Goal: Task Accomplishment & Management: Use online tool/utility

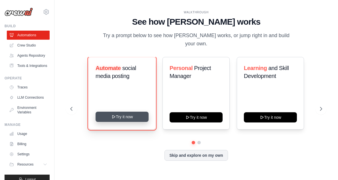
click at [129, 114] on button "Try it now" at bounding box center [122, 117] width 53 height 10
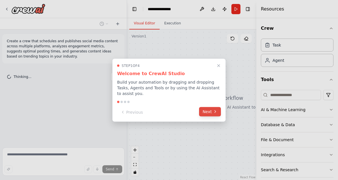
click at [208, 114] on button "Next" at bounding box center [210, 111] width 22 height 9
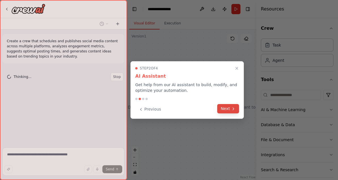
click at [231, 110] on icon at bounding box center [233, 109] width 5 height 5
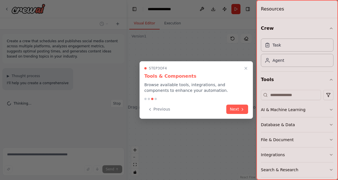
click at [231, 110] on button "Next" at bounding box center [237, 109] width 22 height 9
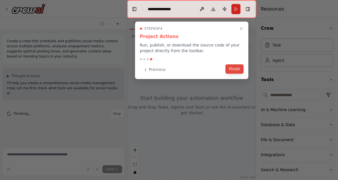
click at [237, 71] on button "Finish" at bounding box center [235, 68] width 18 height 9
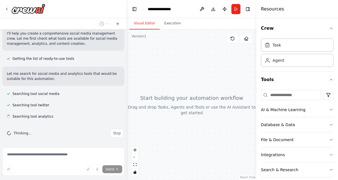
scroll to position [51, 0]
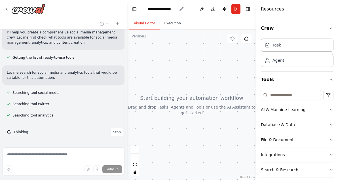
click at [176, 9] on div "**********" at bounding box center [162, 9] width 29 height 6
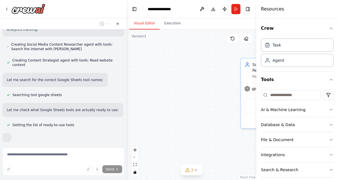
scroll to position [255, 0]
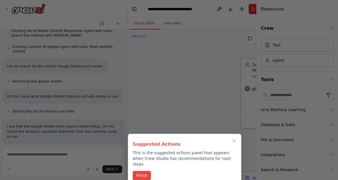
click at [144, 172] on button "Finish" at bounding box center [142, 175] width 18 height 9
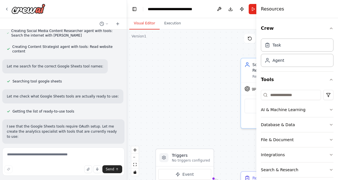
click at [106, 150] on span "Creating Social Media Analytics Specialist agent with tools: Read website conte…" at bounding box center [66, 154] width 108 height 9
click at [158, 123] on div ".deletable-edge-delete-btn { width: 20px; height: 20px; border: 0px solid #ffff…" at bounding box center [200, 105] width 147 height 151
click at [334, 29] on div "Crew Task Agent Tools AI & Machine Learning Database & Data File & Document Int…" at bounding box center [298, 99] width 82 height 162
click at [220, 45] on div ".deletable-edge-delete-btn { width: 20px; height: 20px; border: 0px solid #ffff…" at bounding box center [200, 105] width 147 height 151
click at [175, 28] on button "Execution" at bounding box center [173, 24] width 26 height 12
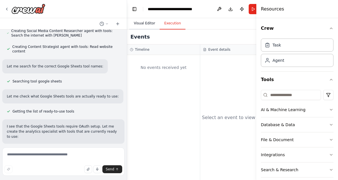
click at [145, 26] on button "Visual Editor" at bounding box center [144, 24] width 30 height 12
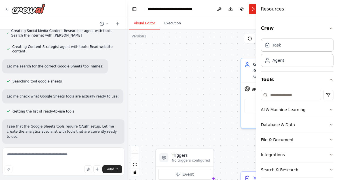
click at [334, 28] on div "Crew Task Agent Tools AI & Machine Learning Database & Data File & Document Int…" at bounding box center [298, 99] width 82 height 162
click at [73, 158] on textarea at bounding box center [63, 162] width 122 height 28
click at [135, 151] on icon "zoom in" at bounding box center [134, 149] width 3 height 3
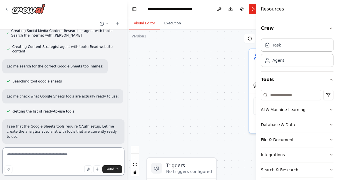
click at [47, 154] on textarea at bounding box center [63, 162] width 122 height 28
click at [90, 64] on p "Let me search for the correct Google Sheets tool names:" at bounding box center [55, 66] width 96 height 5
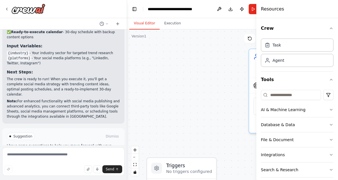
scroll to position [729, 0]
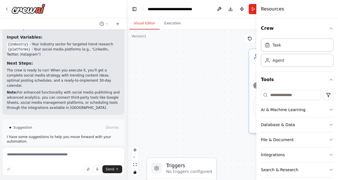
click at [80, 147] on button "Run Automation" at bounding box center [63, 151] width 113 height 9
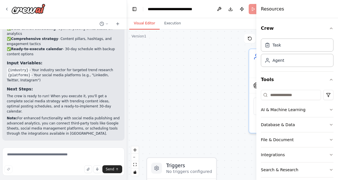
scroll to position [683, 0]
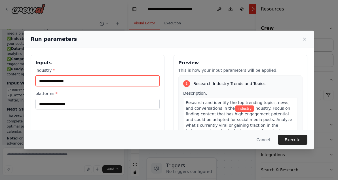
click at [127, 81] on input "industry *" at bounding box center [97, 80] width 124 height 11
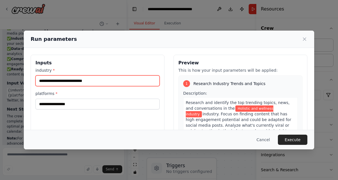
type input "**********"
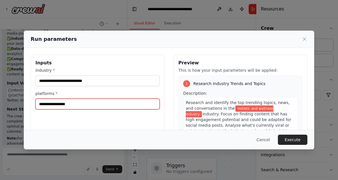
click at [114, 103] on input "platforms *" at bounding box center [97, 104] width 124 height 11
click at [114, 105] on input "platforms *" at bounding box center [97, 104] width 124 height 11
type input "********"
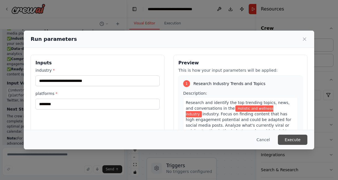
click at [289, 142] on button "Execute" at bounding box center [293, 140] width 30 height 10
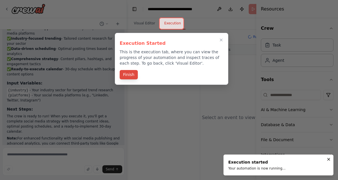
click at [133, 76] on button "Finish" at bounding box center [129, 74] width 18 height 9
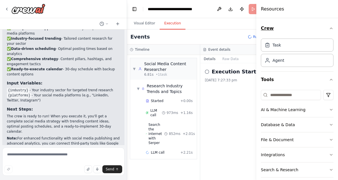
click at [331, 28] on icon "button" at bounding box center [331, 28] width 5 height 5
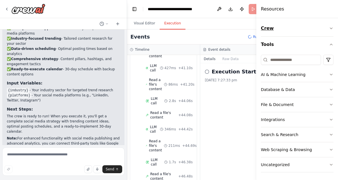
scroll to position [1041, 0]
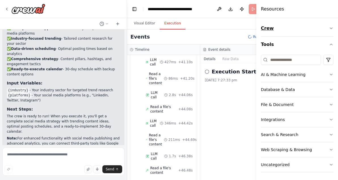
click at [332, 26] on button "Crew" at bounding box center [297, 28] width 73 height 16
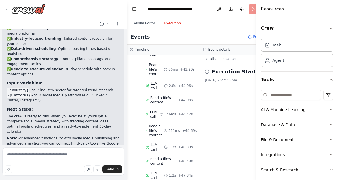
scroll to position [1050, 0]
click at [288, 108] on div "AI & Machine Learning" at bounding box center [283, 110] width 45 height 6
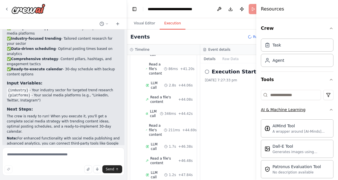
click at [288, 109] on div "AI & Machine Learning" at bounding box center [283, 110] width 45 height 6
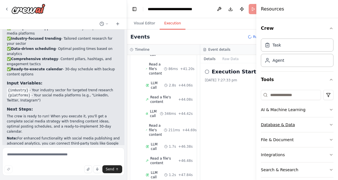
click at [296, 126] on button "Database & Data" at bounding box center [297, 124] width 73 height 15
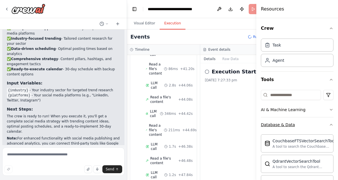
click at [296, 126] on button "Database & Data" at bounding box center [297, 124] width 73 height 15
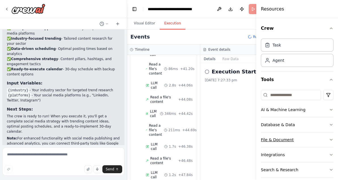
click at [295, 140] on button "File & Document" at bounding box center [297, 140] width 73 height 15
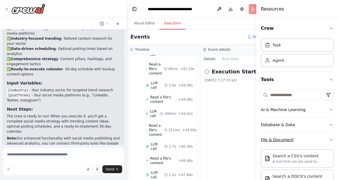
click at [295, 140] on button "File & Document" at bounding box center [297, 140] width 73 height 15
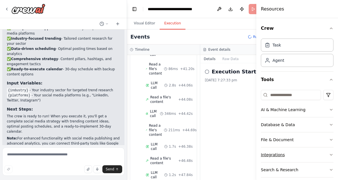
click at [295, 154] on button "Integrations" at bounding box center [297, 155] width 73 height 15
click at [303, 173] on button "Search & Research" at bounding box center [297, 170] width 73 height 15
click at [226, 107] on div "Execution Started 05/10/2025, 7:27:33 pm" at bounding box center [236, 121] width 73 height 117
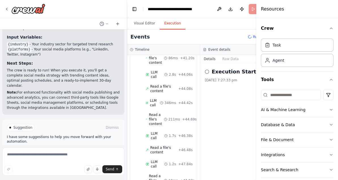
scroll to position [1082, 0]
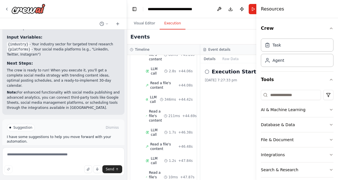
click at [199, 106] on div "▼ Social Media Content Researcher 6.81s (+24.66s) • 1 task ▼ Research Industry …" at bounding box center [163, 117] width 73 height 125
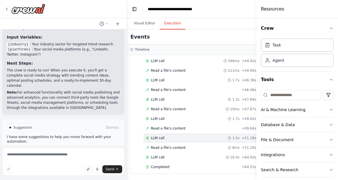
scroll to position [724, 0]
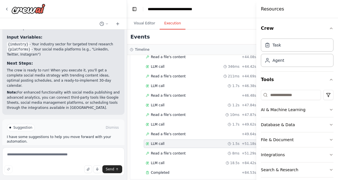
click at [334, 29] on div "Crew Task Agent Tools AI & Machine Learning Database & Data File & Document Int…" at bounding box center [298, 99] width 82 height 162
click at [222, 103] on div "LLM call 1.2s + 47.84s" at bounding box center [201, 105] width 110 height 5
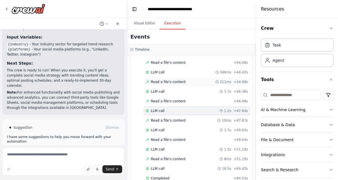
click at [201, 80] on div "Read a file's content 211ms + 44.69s" at bounding box center [197, 82] width 102 height 5
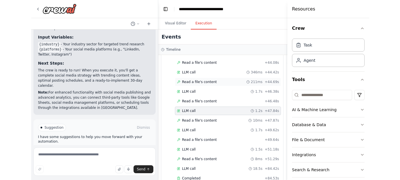
scroll to position [862, 0]
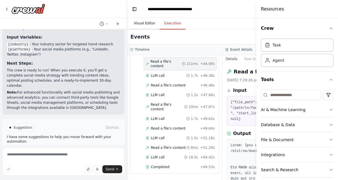
click at [150, 23] on button "Visual Editor" at bounding box center [144, 24] width 30 height 12
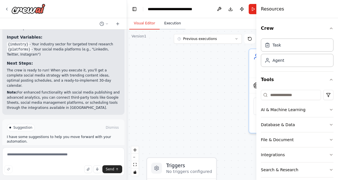
click at [174, 27] on button "Execution" at bounding box center [173, 24] width 26 height 12
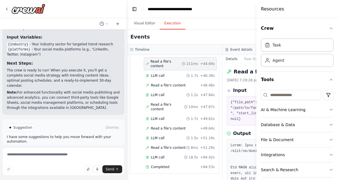
click at [338, 12] on div "Resources" at bounding box center [298, 9] width 82 height 18
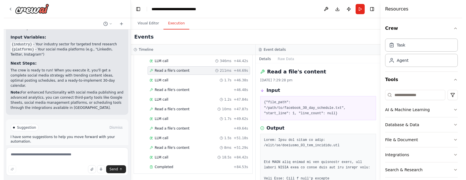
scroll to position [730, 0]
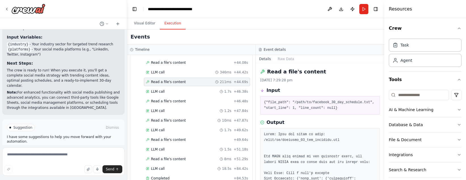
click at [186, 118] on div "Read a file's content 10ms + 47.87s" at bounding box center [197, 120] width 102 height 5
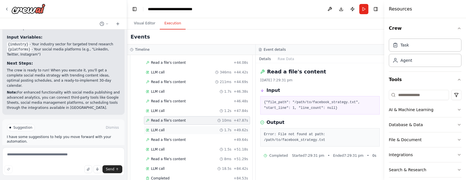
click at [184, 126] on div "LLM call 1.7s + 49.62s" at bounding box center [197, 130] width 106 height 9
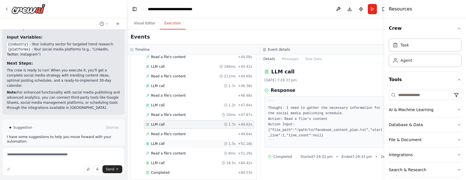
click at [182, 142] on div "LLM call 1.5s + 51.18s" at bounding box center [199, 144] width 106 height 5
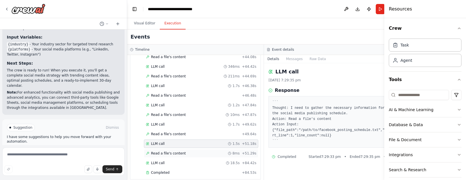
click at [171, 150] on div "Read a file's content 8ms + 51.29s" at bounding box center [201, 153] width 114 height 9
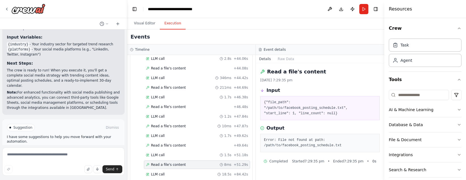
scroll to position [730, 0]
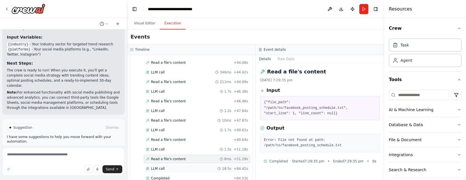
click at [170, 167] on div "LLM call 18.5s + 84.42s" at bounding box center [197, 169] width 102 height 5
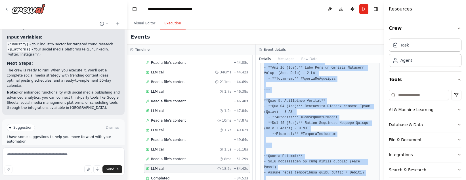
scroll to position [487, 0]
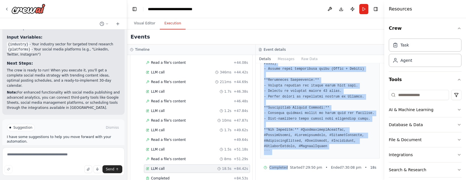
drag, startPoint x: 268, startPoint y: 108, endPoint x: 282, endPoint y: 173, distance: 66.9
click at [282, 173] on div "LLM call 05/10/2025, 7:30:08 pm Response Completed Started 7:29:50 pm • Ended 7…" at bounding box center [320, 121] width 129 height 117
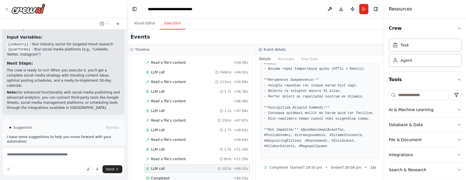
click at [173, 176] on div "Completed" at bounding box center [188, 178] width 85 height 5
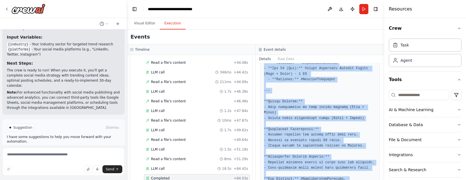
scroll to position [506, 0]
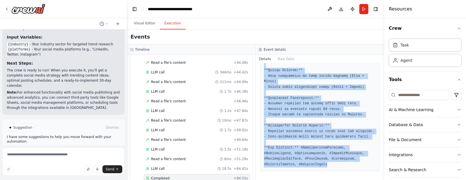
drag, startPoint x: 264, startPoint y: 154, endPoint x: 298, endPoint y: 175, distance: 39.8
click at [298, 175] on div "Completed 05/10/2025, 7:30:08 pm Description Create a comprehensive 30-day soci…" at bounding box center [320, 121] width 129 height 117
click at [118, 24] on icon at bounding box center [118, 24] width 5 height 5
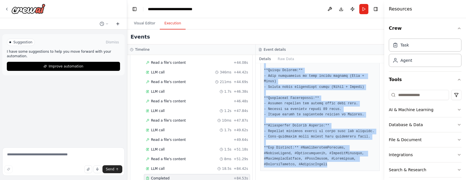
scroll to position [0, 0]
